Goal: Information Seeking & Learning: Learn about a topic

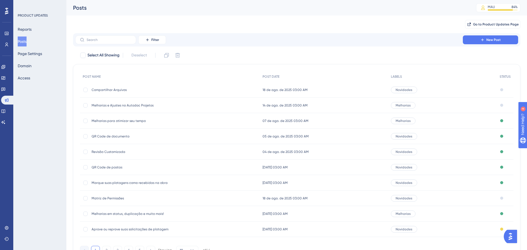
click at [114, 167] on span "QR Code de pastas" at bounding box center [136, 167] width 89 height 4
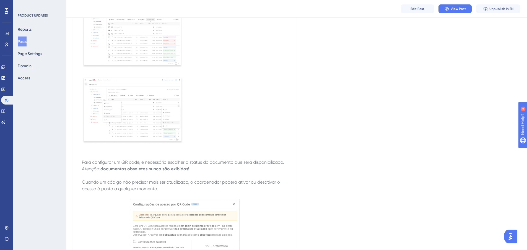
scroll to position [166, 0]
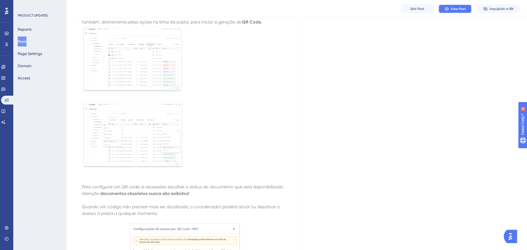
click at [462, 13] on button "View Post" at bounding box center [455, 8] width 33 height 9
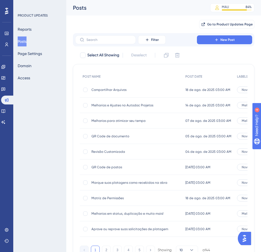
drag, startPoint x: 118, startPoint y: 137, endPoint x: 111, endPoint y: 138, distance: 7.9
click at [111, 138] on span "QR Code de documento" at bounding box center [136, 136] width 89 height 4
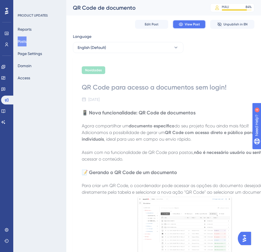
click at [191, 25] on span "View Post" at bounding box center [192, 24] width 15 height 4
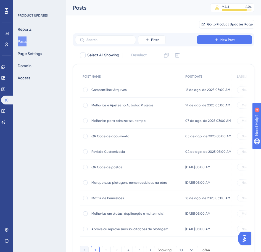
click at [110, 198] on span "Matriz de Permissões" at bounding box center [136, 198] width 89 height 4
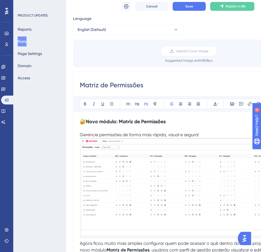
scroll to position [28, 0]
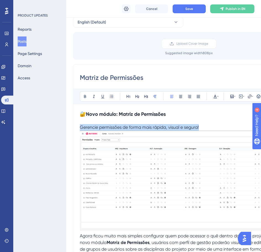
drag, startPoint x: 80, startPoint y: 127, endPoint x: 207, endPoint y: 129, distance: 126.5
click at [207, 129] on p "Gerencie permissões de forma mais rápida, visual e segura!" at bounding box center [185, 127] width 210 height 7
copy span "Gerencie permissões de forma mais rápida, visual e segura!"
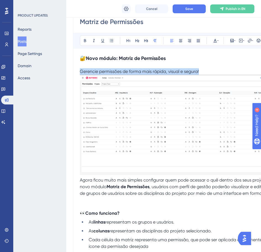
scroll to position [111, 0]
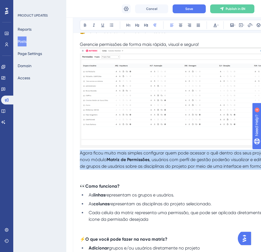
drag, startPoint x: 126, startPoint y: 176, endPoint x: 79, endPoint y: 152, distance: 53.6
copy p "Agora ficou muito mais simples configurar quem pode acessar o quê dentro dos se…"
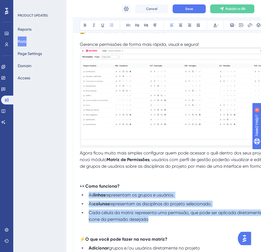
drag, startPoint x: 150, startPoint y: 225, endPoint x: 86, endPoint y: 201, distance: 68.7
click at [86, 201] on ul "As linhas representam os grupos e usuários. As colunas representam as disciplin…" at bounding box center [185, 207] width 210 height 31
copy ul "As linhas representam os grupos e usuários. As colunas representam as disciplin…"
click at [193, 219] on span "Cada célula da matriz representa uma permissão, que pode ser aplicada diretamen…" at bounding box center [189, 216] width 200 height 12
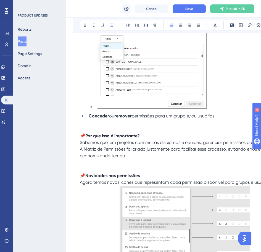
scroll to position [360, 0]
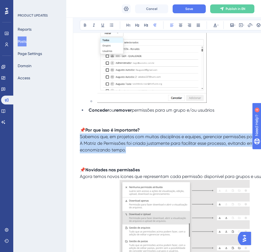
drag, startPoint x: 129, startPoint y: 158, endPoint x: 77, endPoint y: 142, distance: 53.7
click at [77, 143] on div "Matriz de Permissões Bold Italic Underline Bullet Point Heading 1 Heading 2 Hea…" at bounding box center [185, 125] width 224 height 787
copy span "Sabemos que, em projetos com muitas disciplinas e equipes, gerenciar permissões…"
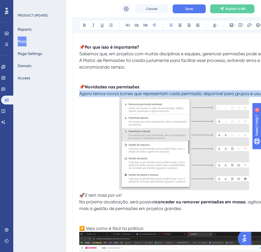
scroll to position [443, 40]
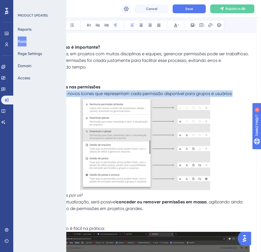
drag, startPoint x: 101, startPoint y: 100, endPoint x: 277, endPoint y: 103, distance: 176.5
copy span "Agora temos novos ícones que representam cada permissão disponível para grupos …"
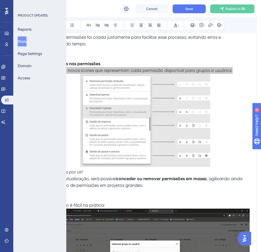
scroll to position [498, 40]
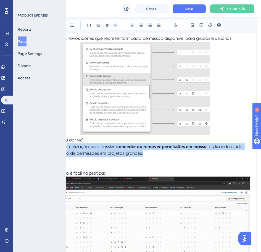
drag, startPoint x: 146, startPoint y: 161, endPoint x: 67, endPoint y: 154, distance: 80.0
click at [67, 154] on p "🚀 E tem mais por vir! Na próxima atualização, será possível conceder ou remover…" at bounding box center [145, 147] width 210 height 20
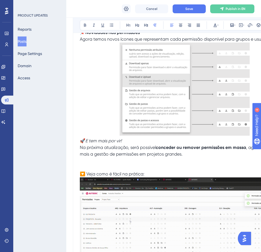
drag, startPoint x: 105, startPoint y: 160, endPoint x: 30, endPoint y: 152, distance: 75.9
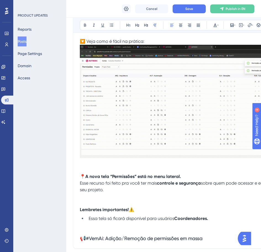
scroll to position [632, 0]
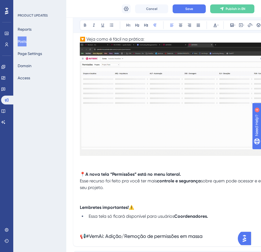
click at [183, 115] on img at bounding box center [185, 100] width 210 height 114
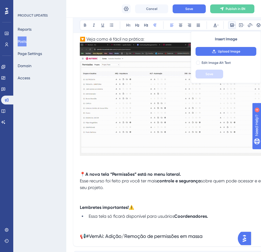
drag, startPoint x: 116, startPoint y: 196, endPoint x: 75, endPoint y: 185, distance: 42.1
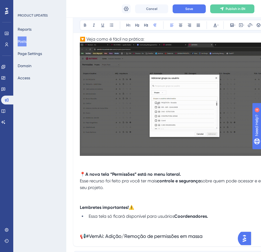
copy p "Esse recurso foi feito pra você ter mais controle e segurança sobre quem pode a…"
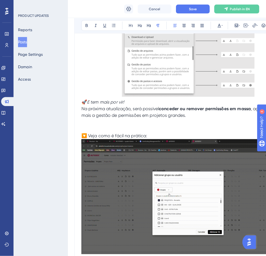
scroll to position [344, 0]
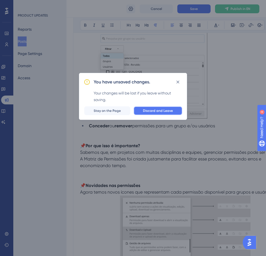
click at [159, 110] on span "Discard and Leave" at bounding box center [158, 111] width 30 height 4
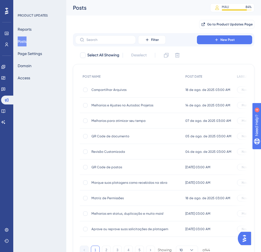
click at [100, 90] on span "Compartilhar Arquivos" at bounding box center [136, 90] width 89 height 4
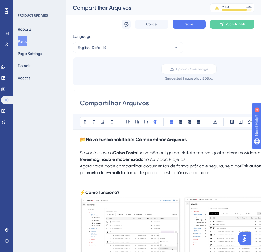
drag, startPoint x: 220, startPoint y: 176, endPoint x: 68, endPoint y: 152, distance: 154.3
copy p "Se você usava o Caixa Postal na versão antiga da plataforma, vai gostar dessa n…"
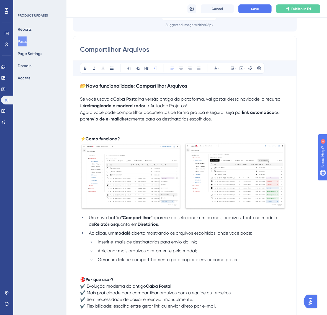
scroll to position [69, 0]
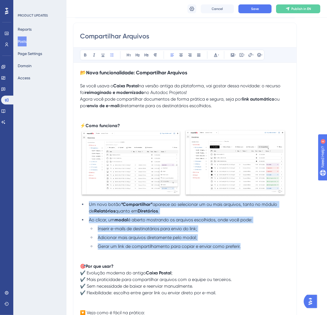
drag, startPoint x: 240, startPoint y: 248, endPoint x: 85, endPoint y: 203, distance: 161.1
click at [85, 203] on ul "Um novo botão “Compartilhar” aparece ao selecionar um ou mais arquivos, tanto n…" at bounding box center [185, 225] width 210 height 49
copy ul "Um novo botão “Compartilhar” aparece ao selecionar um ou mais arquivos, tanto n…"
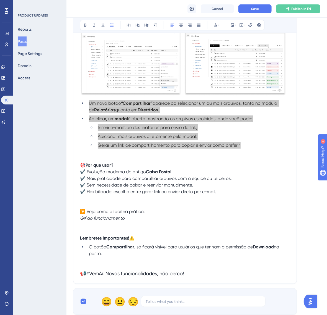
scroll to position [173, 0]
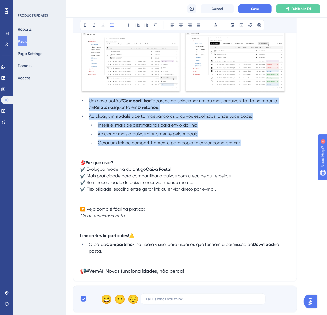
drag, startPoint x: 107, startPoint y: 252, endPoint x: 77, endPoint y: 236, distance: 34.4
click at [77, 236] on div "Compartilhar Arquivos Bold Italic Underline Bullet Point Heading 1 Heading 2 He…" at bounding box center [185, 100] width 224 height 363
copy div "Lembretes importantes! ⚠️ O botão Compartilhar , só ficará visível para usuário…"
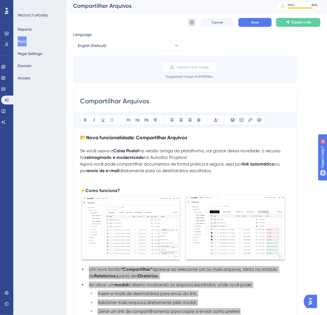
scroll to position [0, 0]
